Goal: Transaction & Acquisition: Purchase product/service

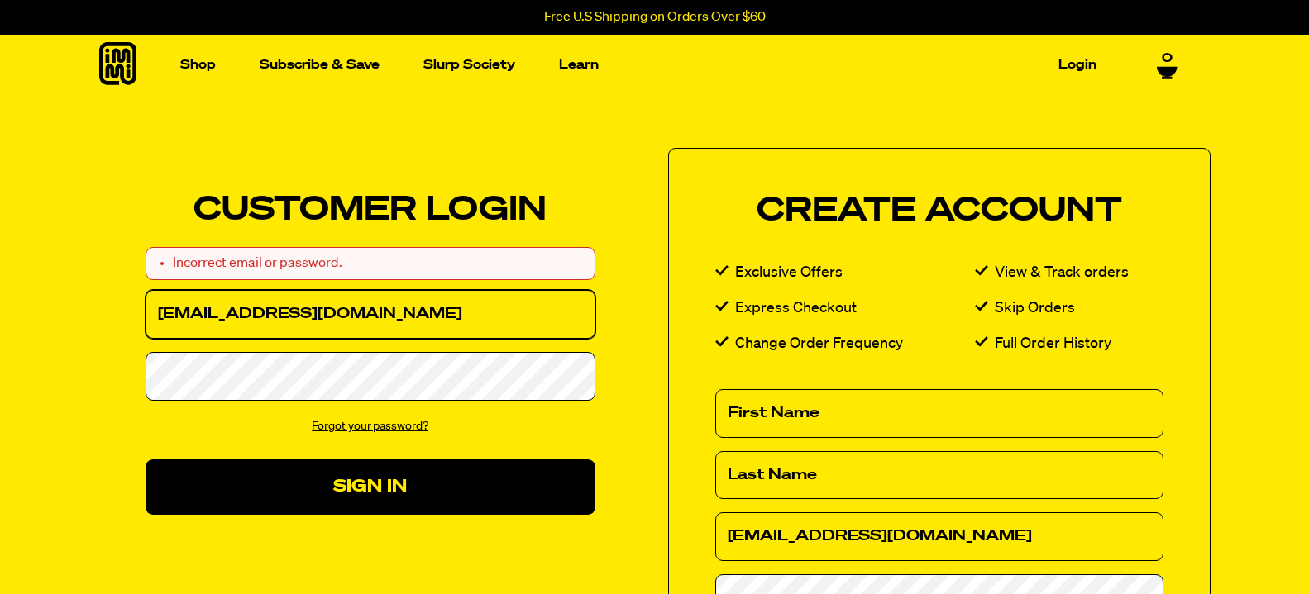
drag, startPoint x: 426, startPoint y: 316, endPoint x: 0, endPoint y: 367, distance: 428.8
click at [145, 339] on input "lutzdave66@gmail.com" at bounding box center [370, 314] width 450 height 49
type input "K"
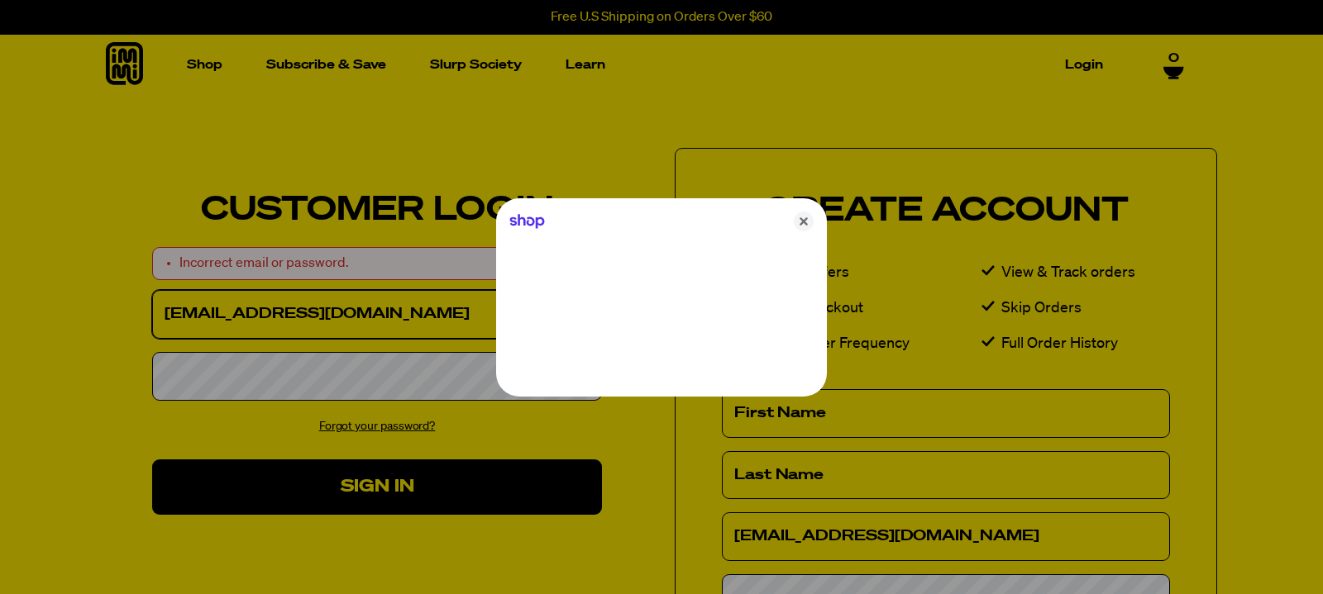
type input "LUTZDAVE@YMAIL.COM"
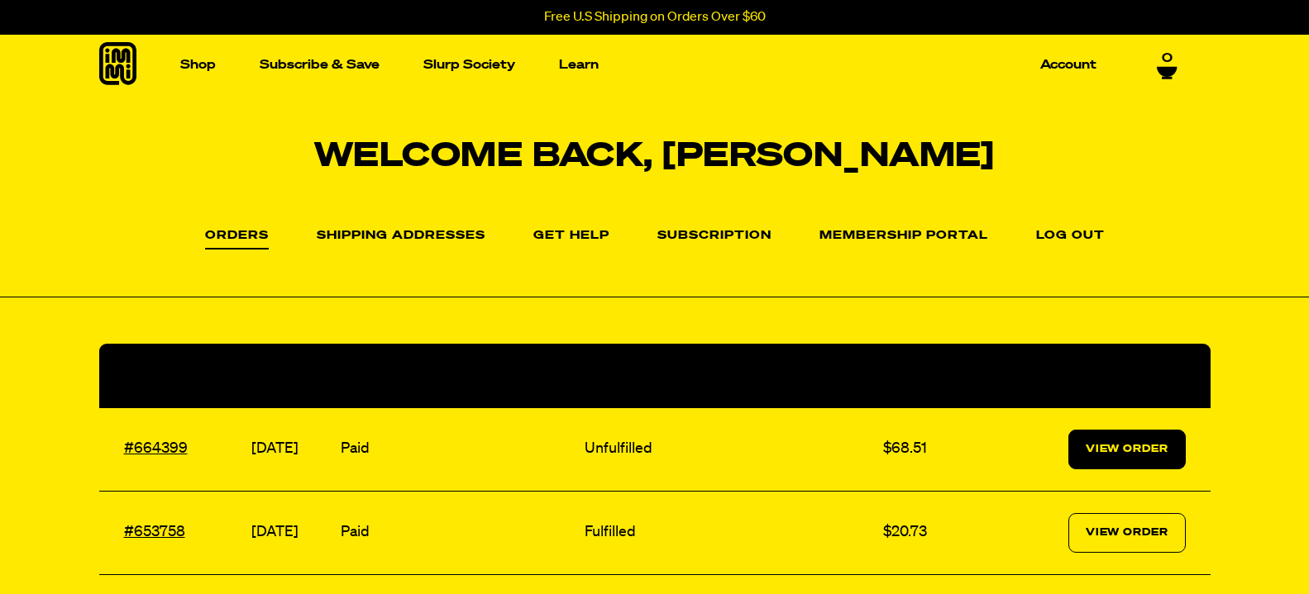
click at [1095, 452] on link "View Order" at bounding box center [1126, 450] width 117 height 40
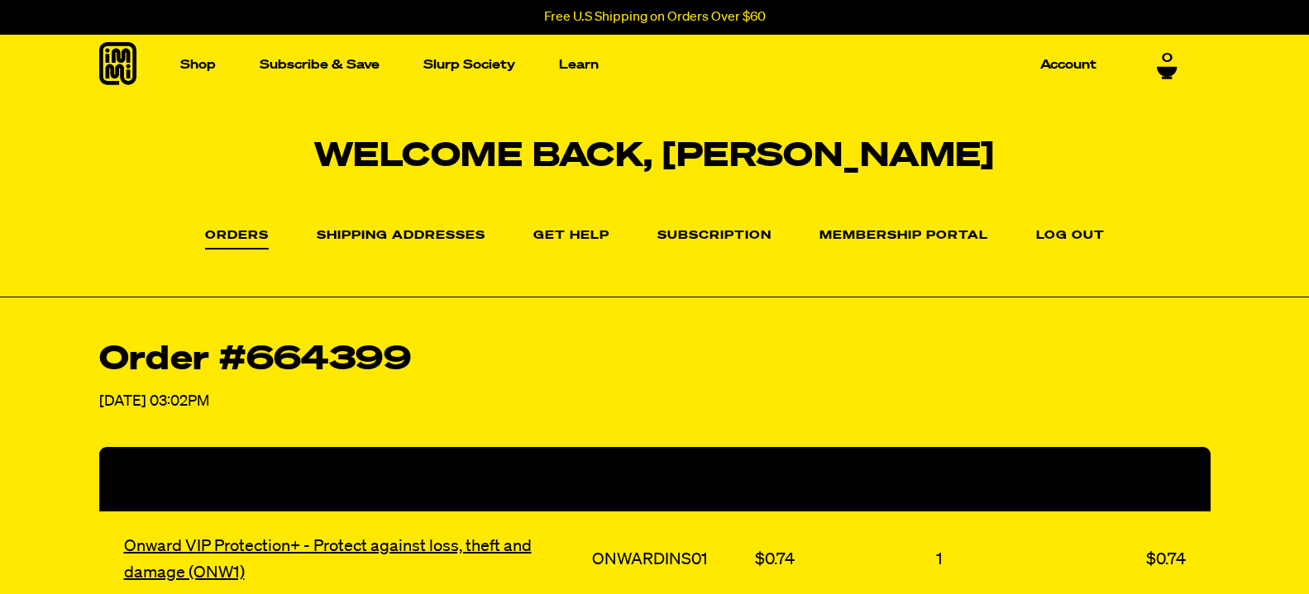
click at [223, 233] on link "Orders" at bounding box center [237, 240] width 64 height 20
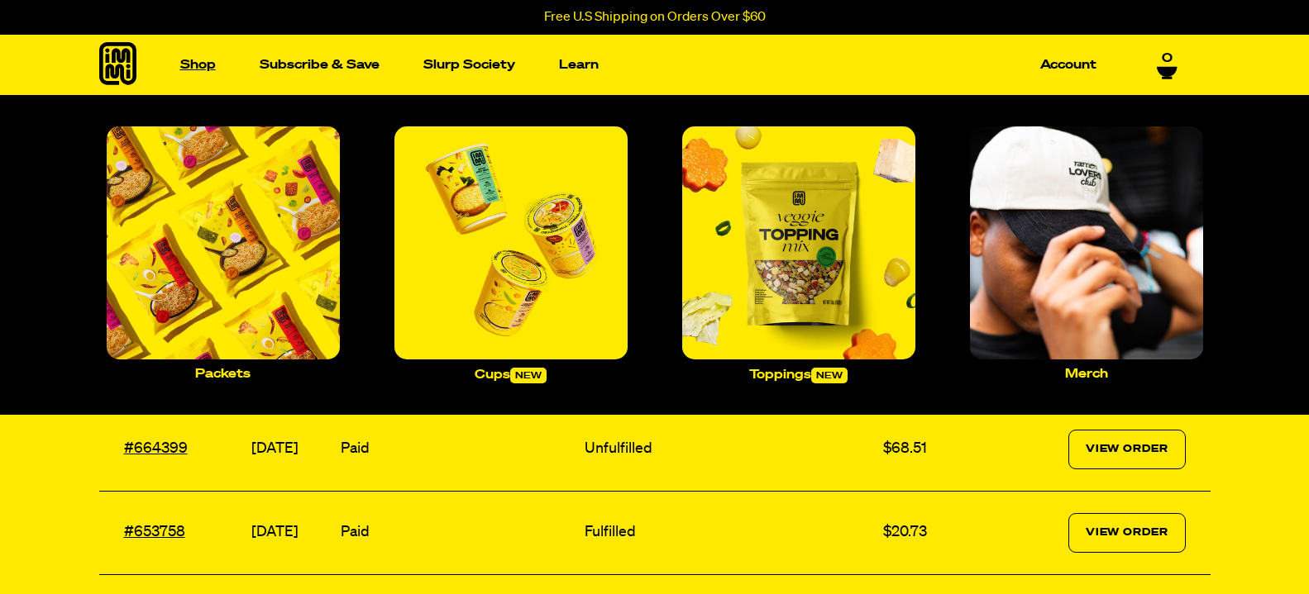
click at [196, 64] on link "Shop" at bounding box center [198, 65] width 49 height 26
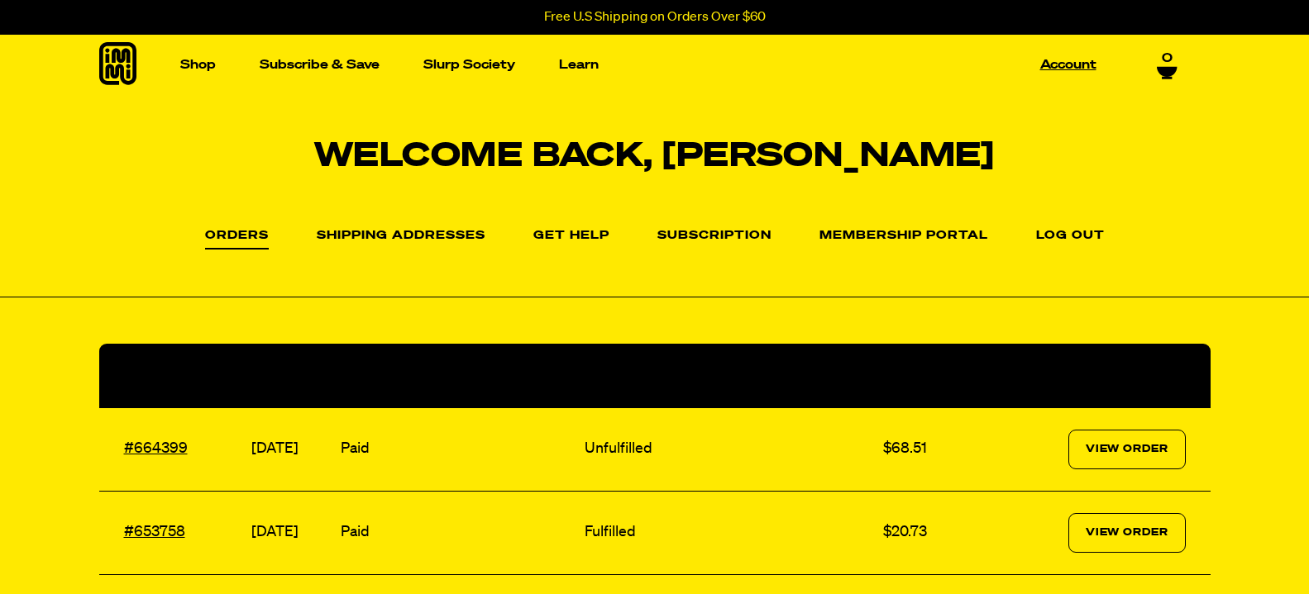
click at [1066, 70] on link "Account" at bounding box center [1067, 65] width 69 height 26
click at [717, 233] on link "Subscription" at bounding box center [714, 240] width 114 height 20
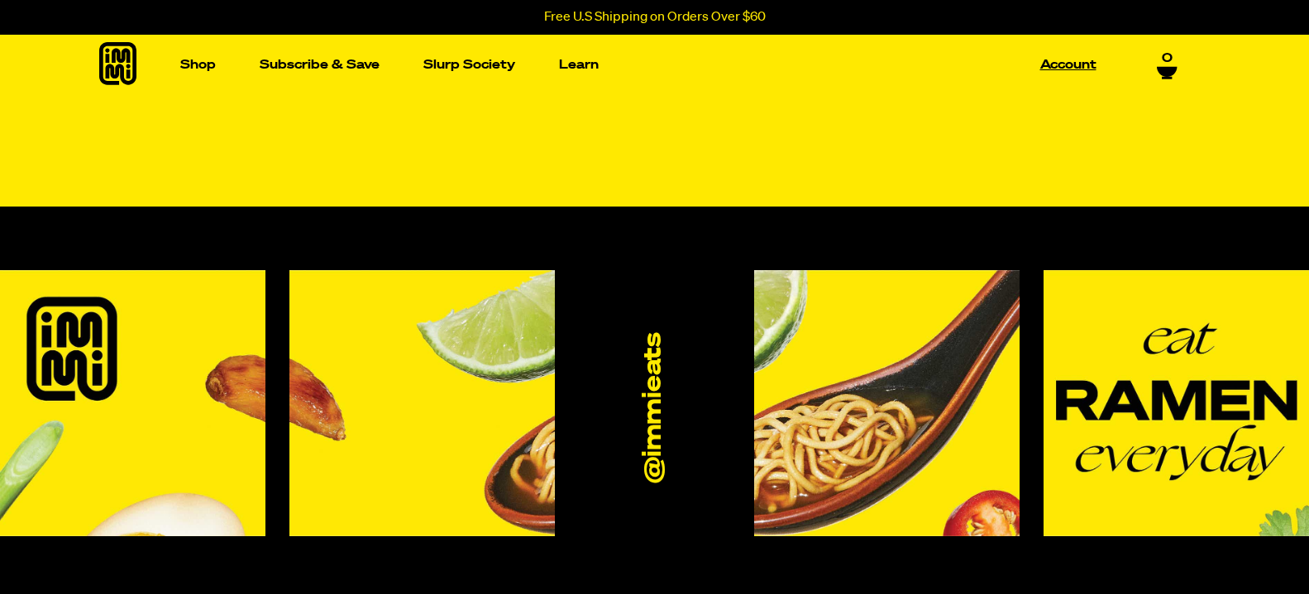
click at [1071, 66] on link "Account" at bounding box center [1067, 65] width 69 height 26
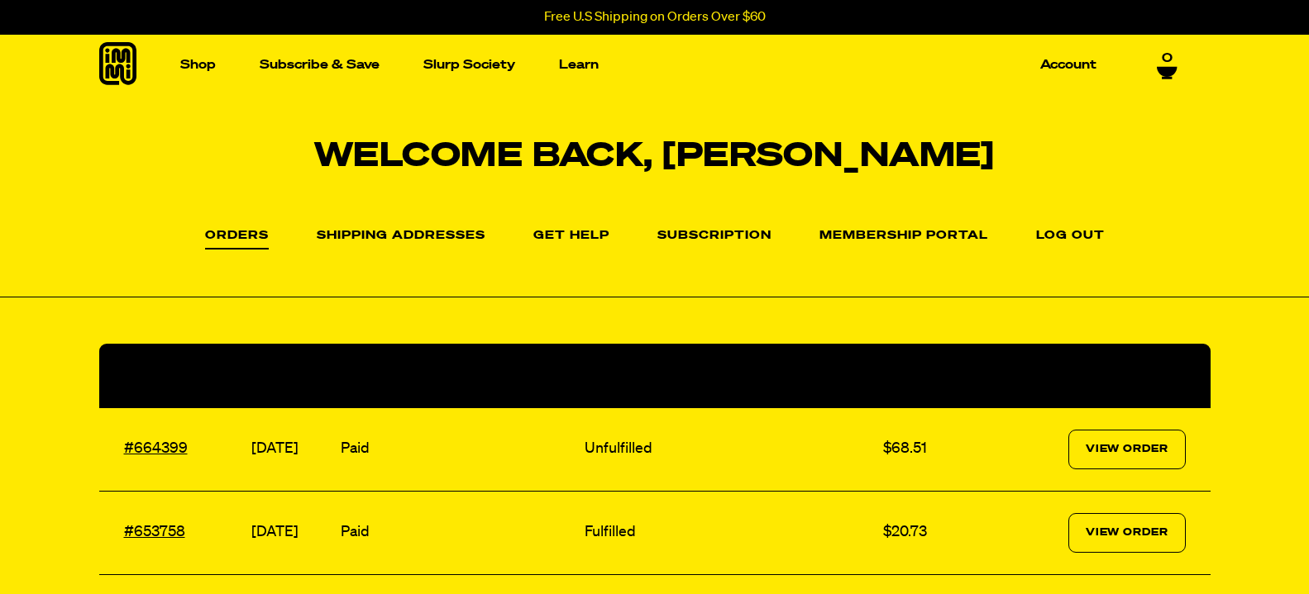
click at [884, 237] on link "Membership Portal" at bounding box center [903, 236] width 169 height 13
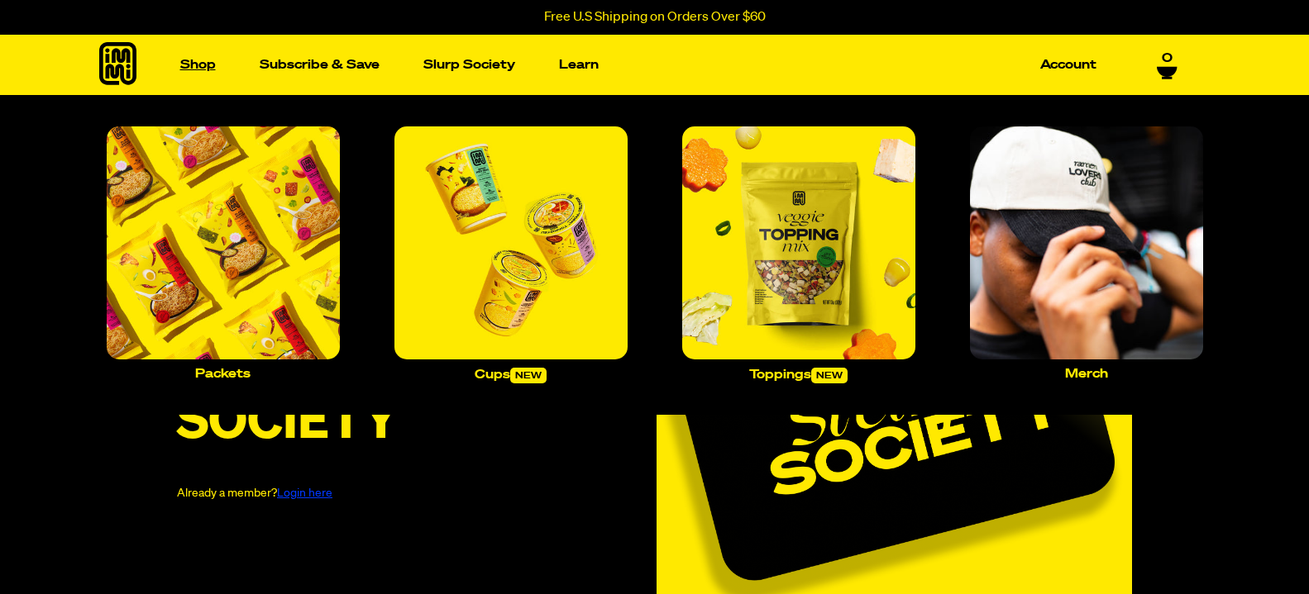
click at [194, 64] on link "Shop" at bounding box center [198, 65] width 49 height 26
click at [786, 277] on img "Main navigation" at bounding box center [798, 242] width 233 height 233
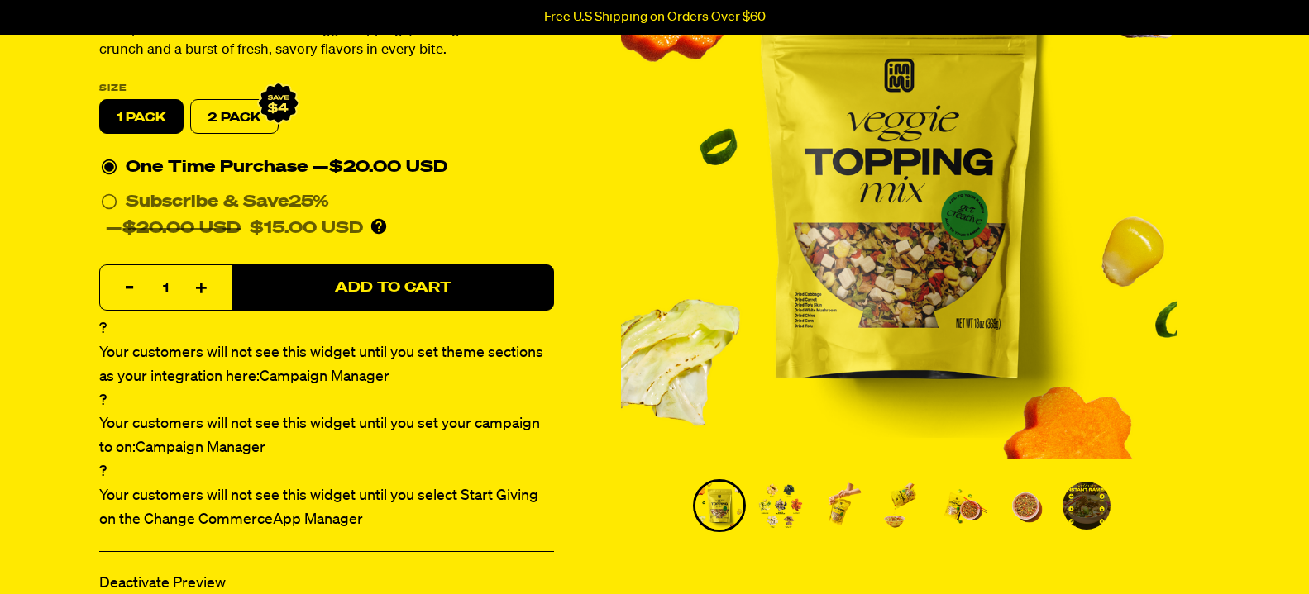
scroll to position [179, 0]
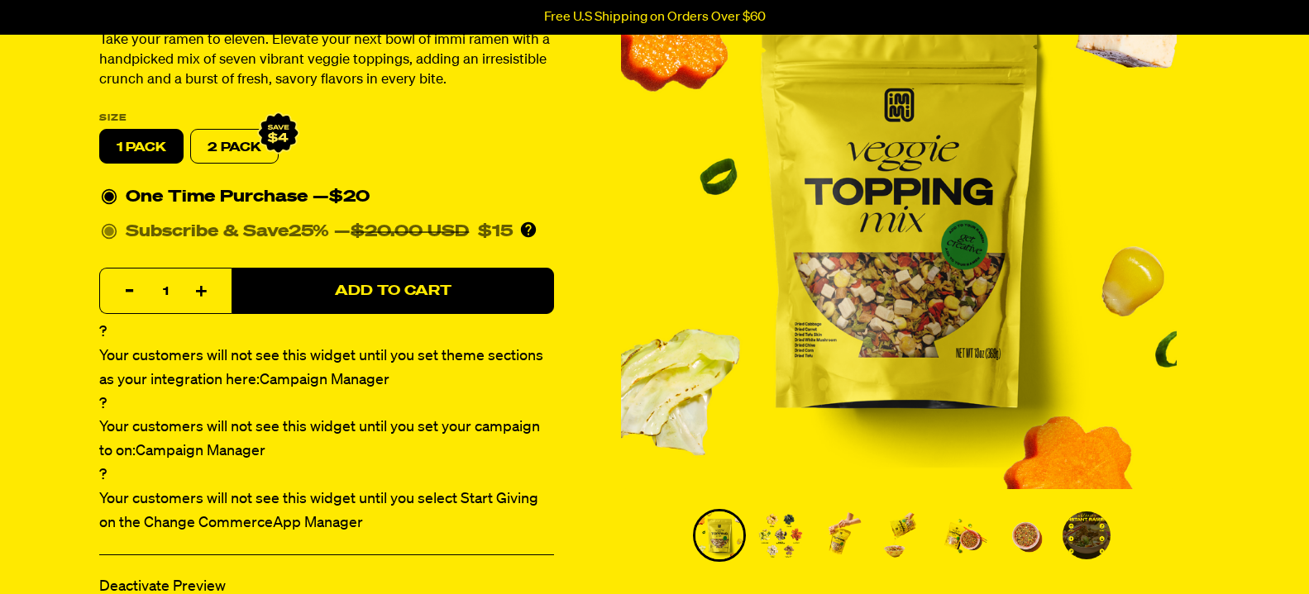
click at [107, 233] on circle at bounding box center [109, 232] width 10 height 10
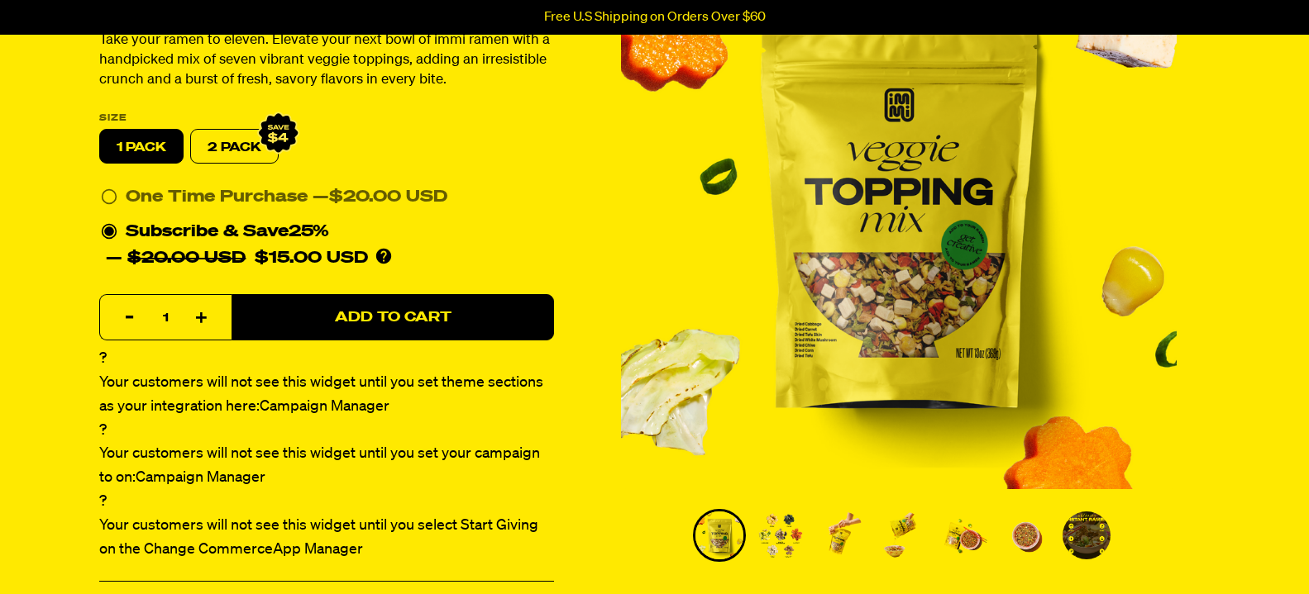
click at [203, 317] on icon "button" at bounding box center [202, 319] width 12 height 12
type input "2"
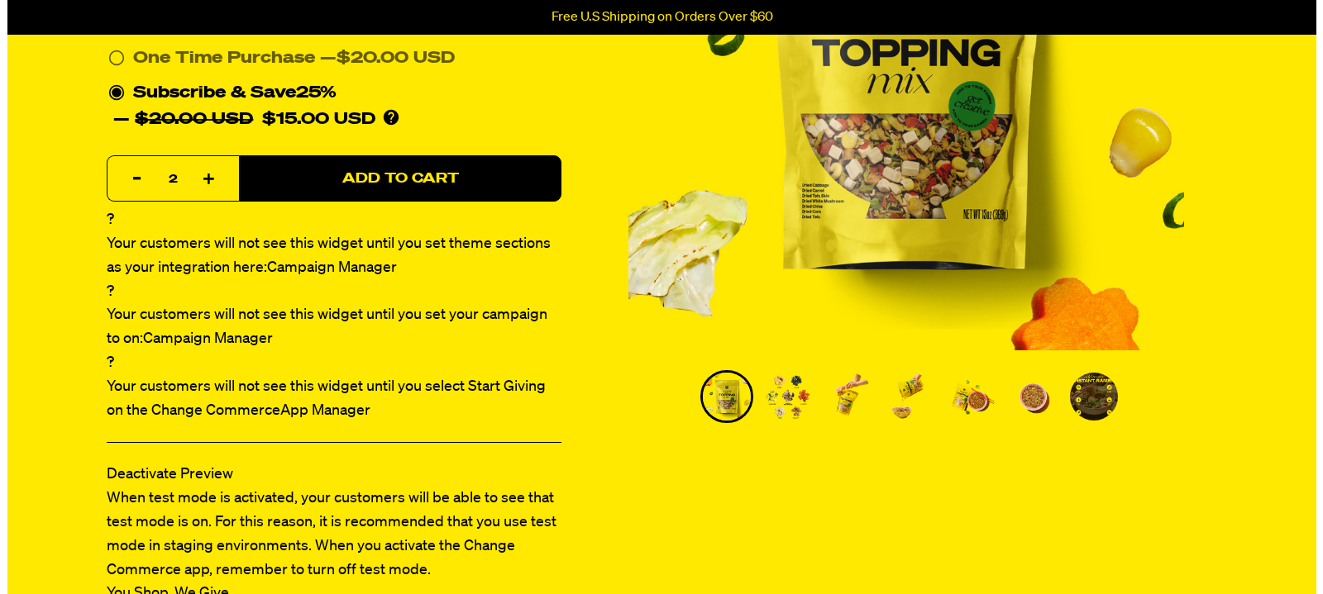
scroll to position [337, 0]
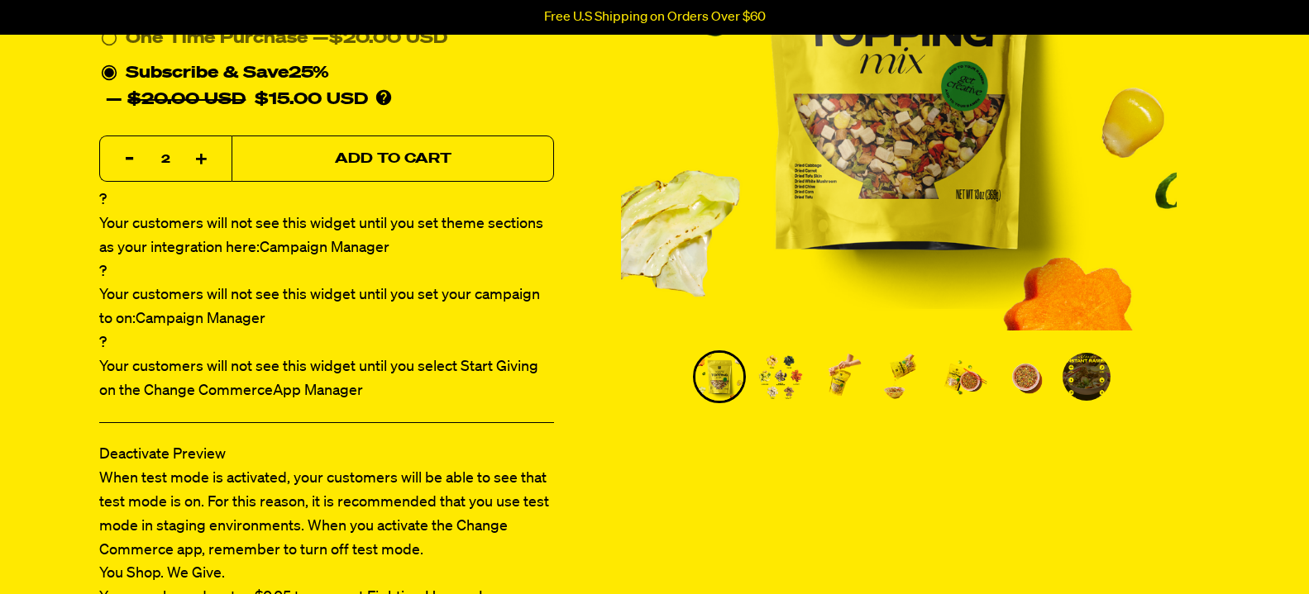
click at [400, 152] on span "Add to Cart" at bounding box center [392, 159] width 117 height 14
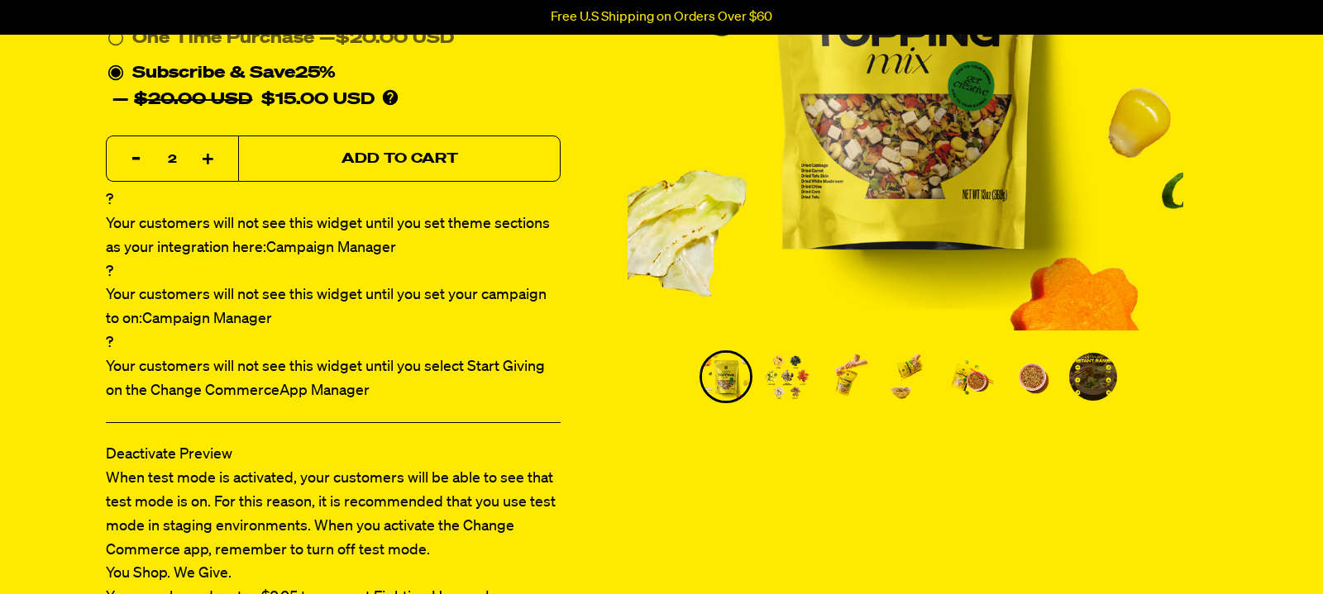
select select "Every 30 Days"
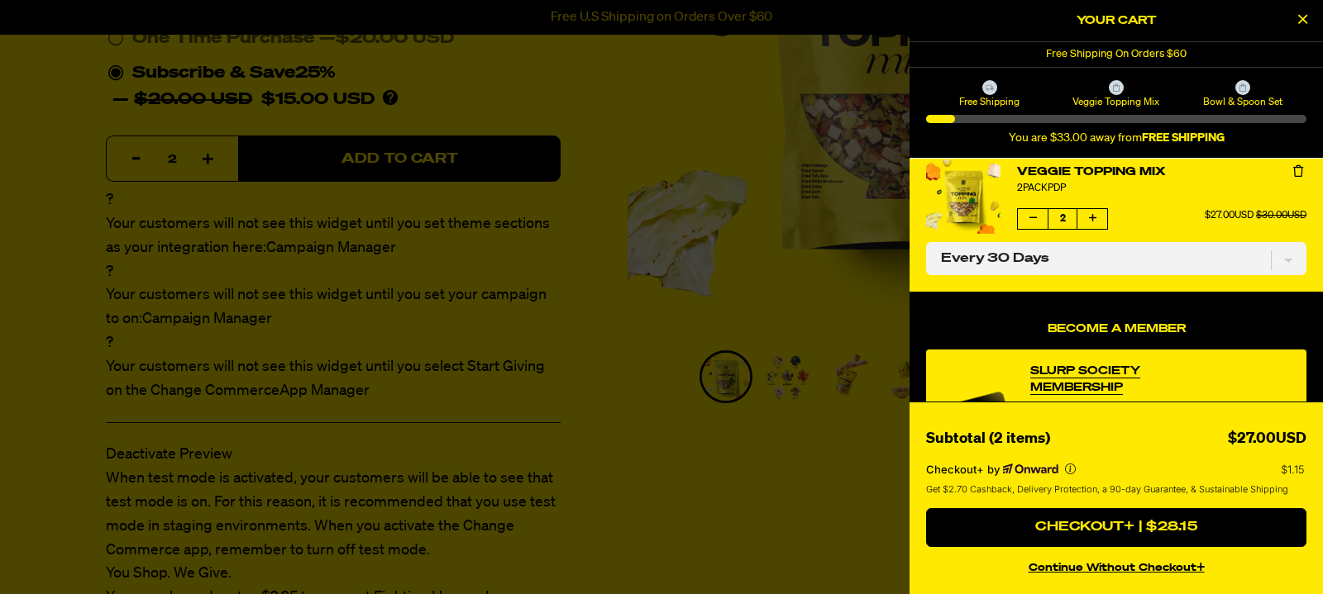
scroll to position [0, 0]
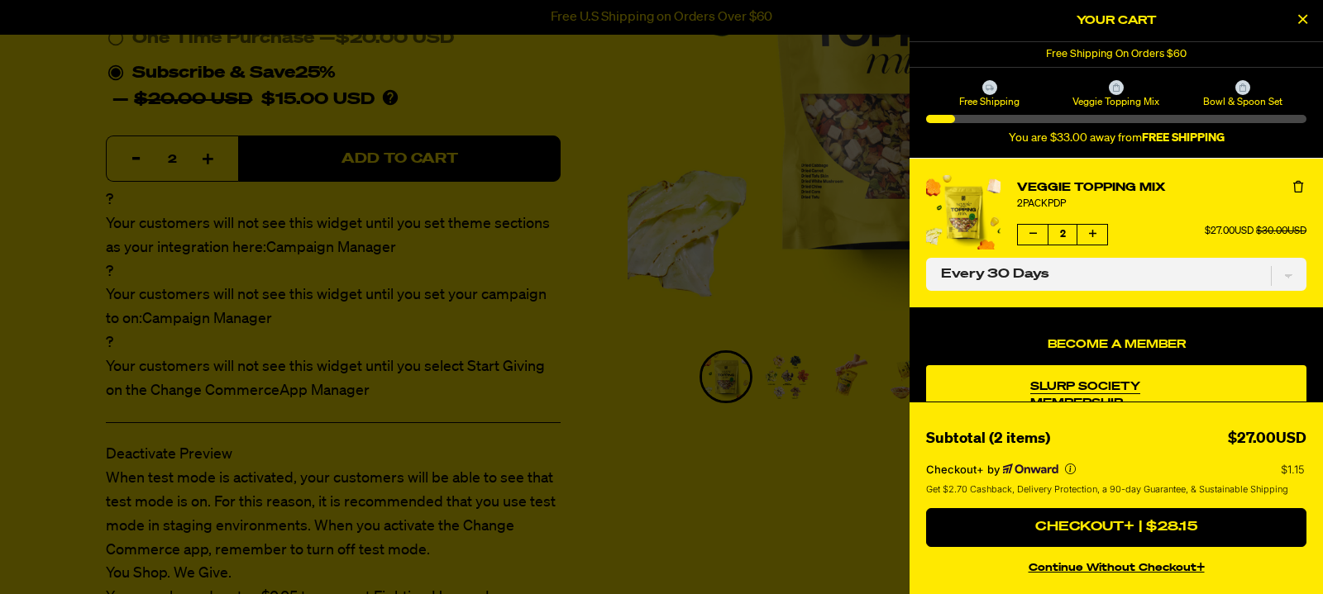
click at [621, 345] on div at bounding box center [661, 297] width 1323 height 594
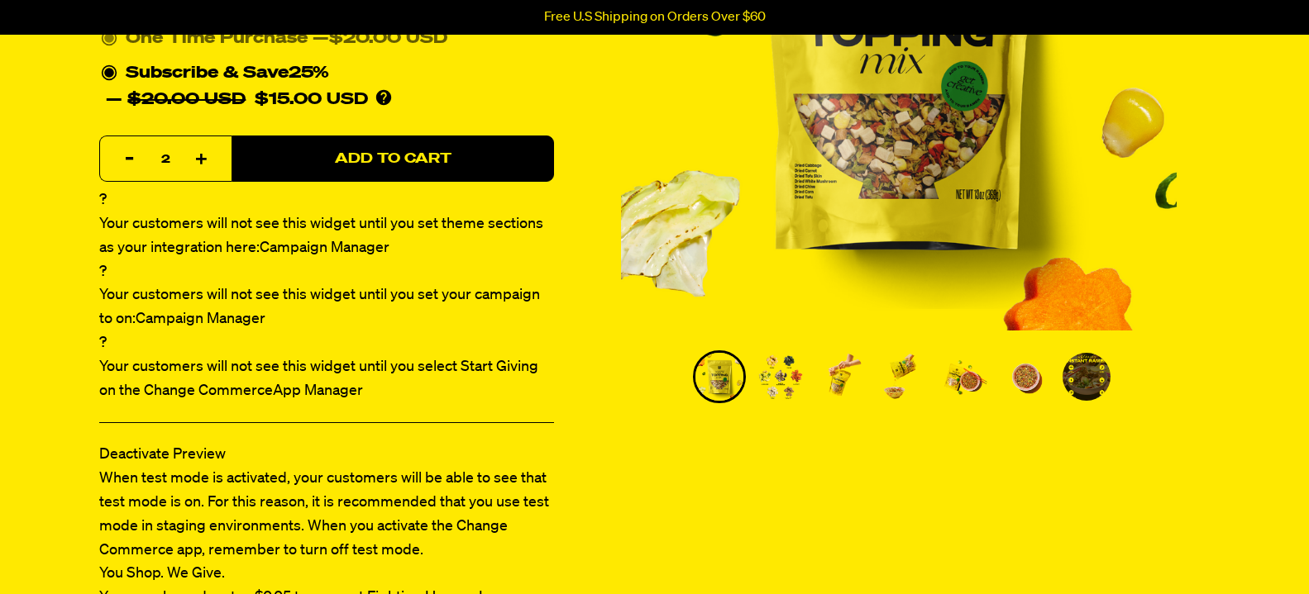
click at [106, 42] on icon at bounding box center [109, 39] width 17 height 17
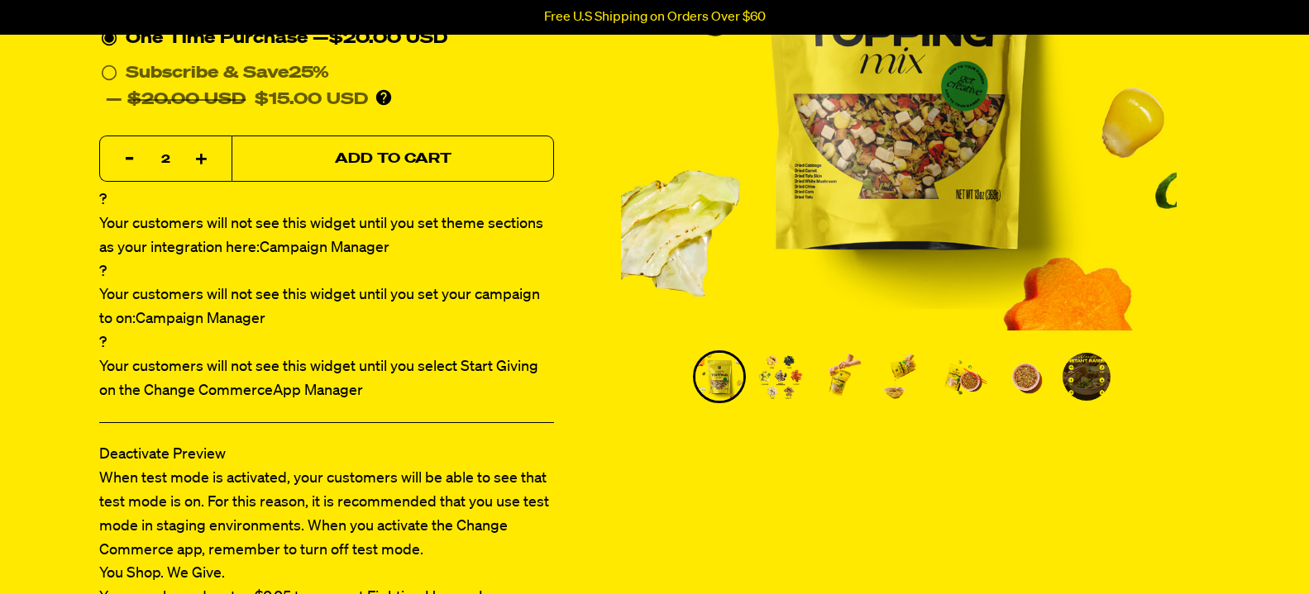
click at [361, 152] on span "Add to Cart" at bounding box center [392, 159] width 117 height 14
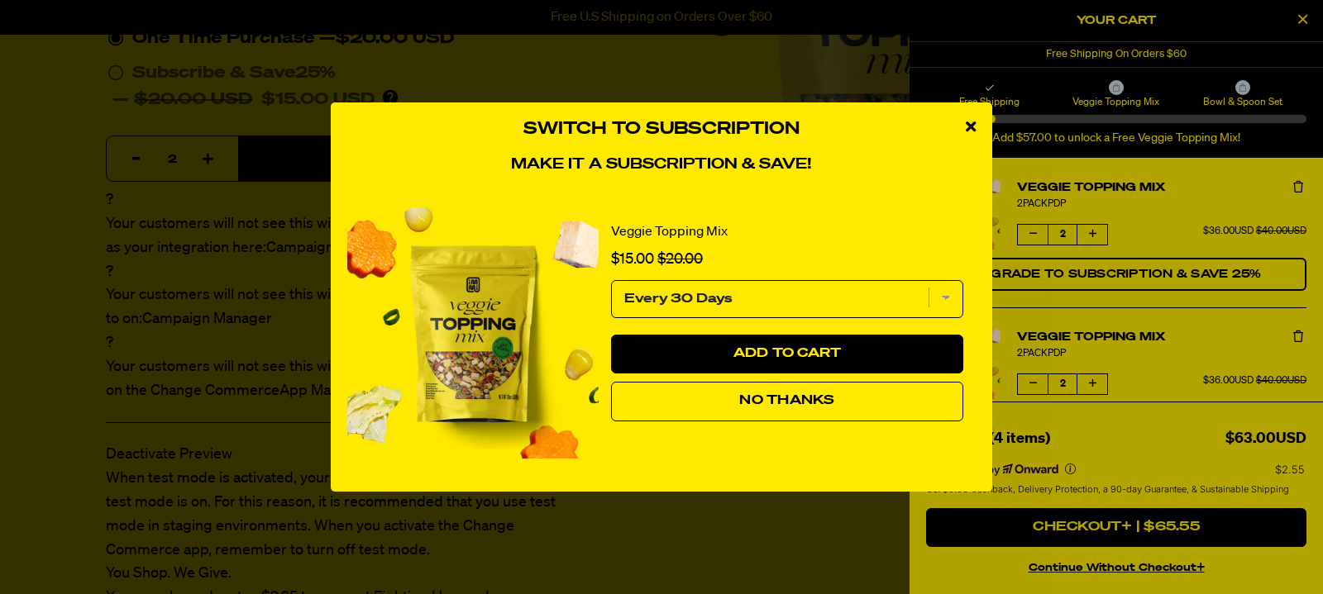
click at [748, 400] on span "No Thanks" at bounding box center [786, 400] width 95 height 13
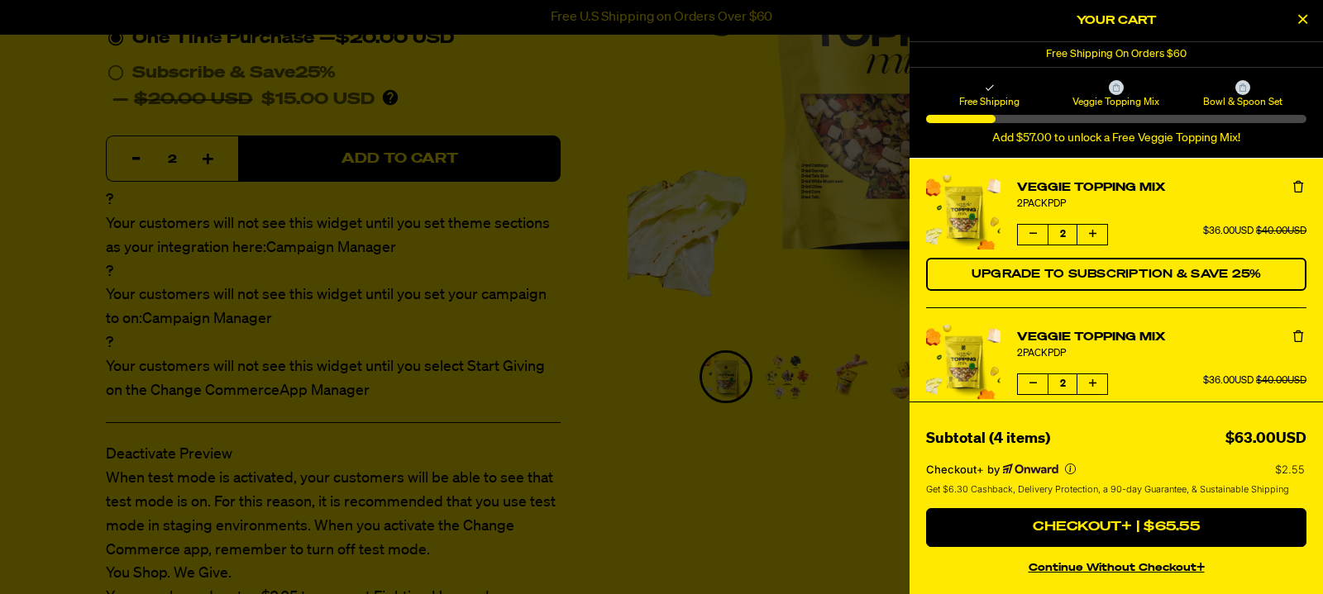
click at [1293, 341] on icon "Remove Veggie Topping Mix" at bounding box center [1298, 337] width 10 height 12
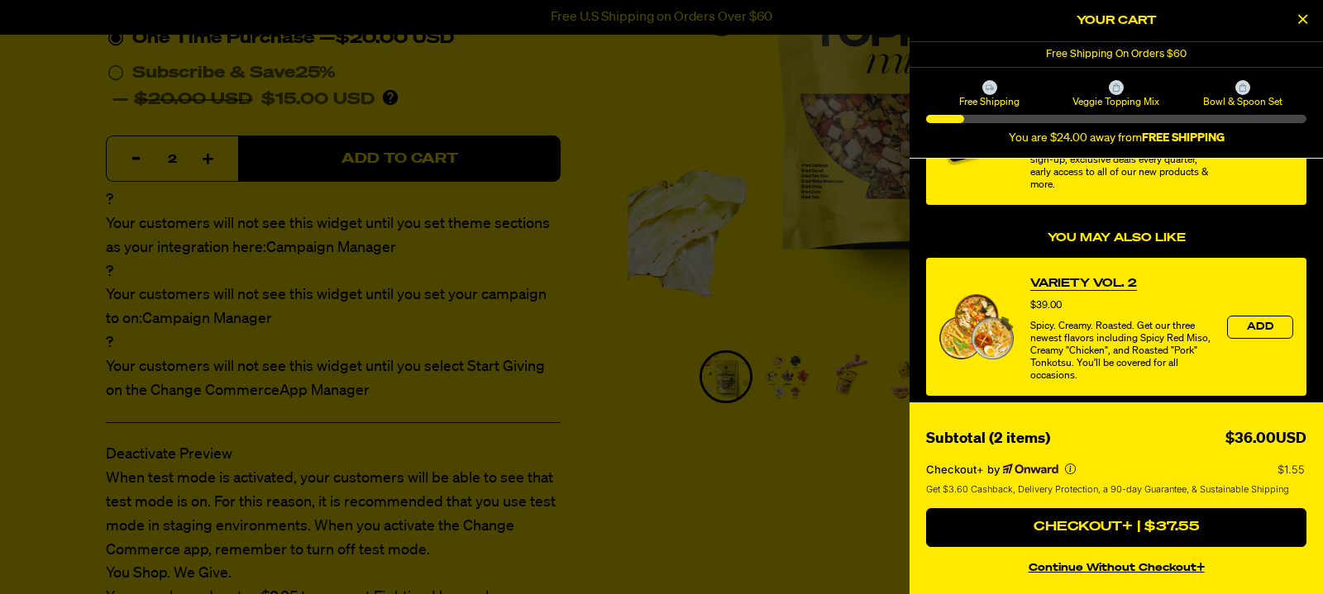
scroll to position [307, 0]
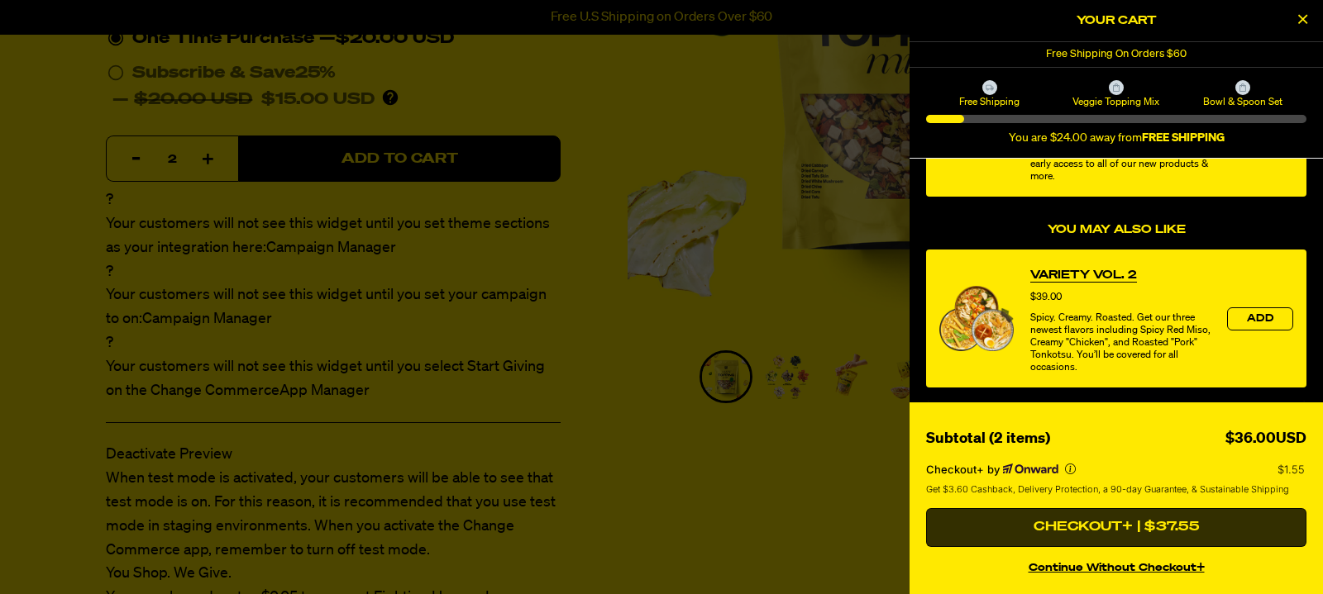
click at [1086, 527] on button "Checkout+ | $37.55" at bounding box center [1116, 528] width 380 height 40
